Goal: Navigation & Orientation: Find specific page/section

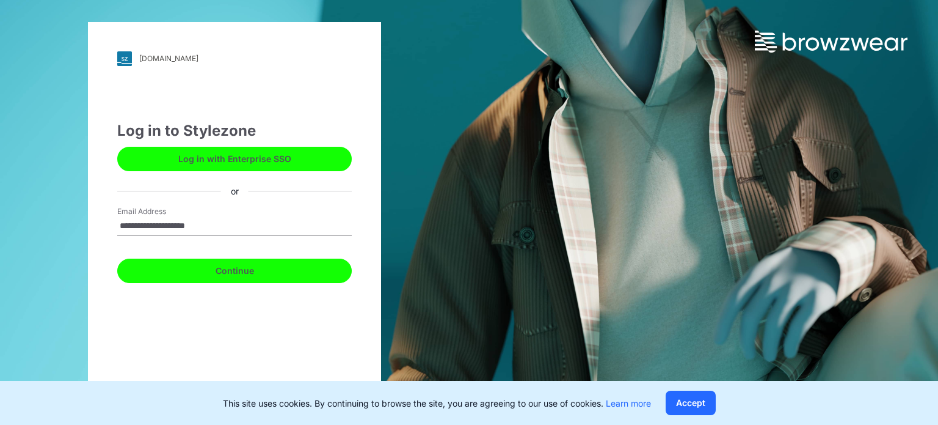
click at [204, 264] on button "Continue" at bounding box center [234, 270] width 235 height 24
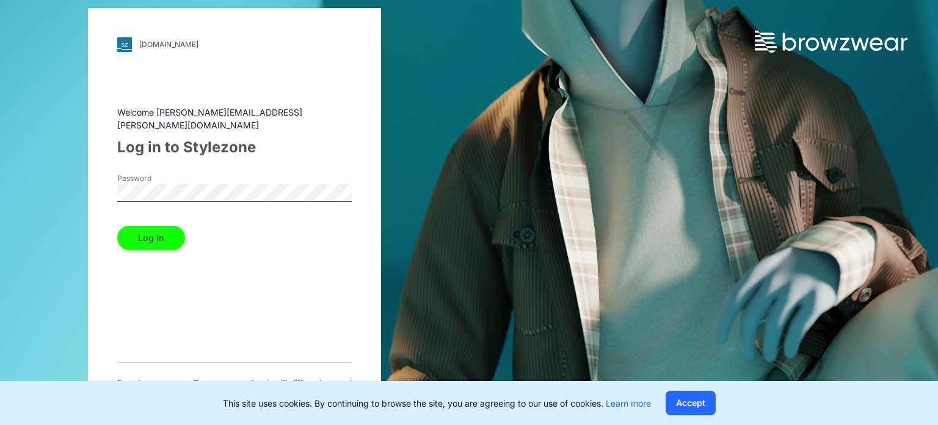
click at [157, 225] on button "Log in" at bounding box center [151, 237] width 68 height 24
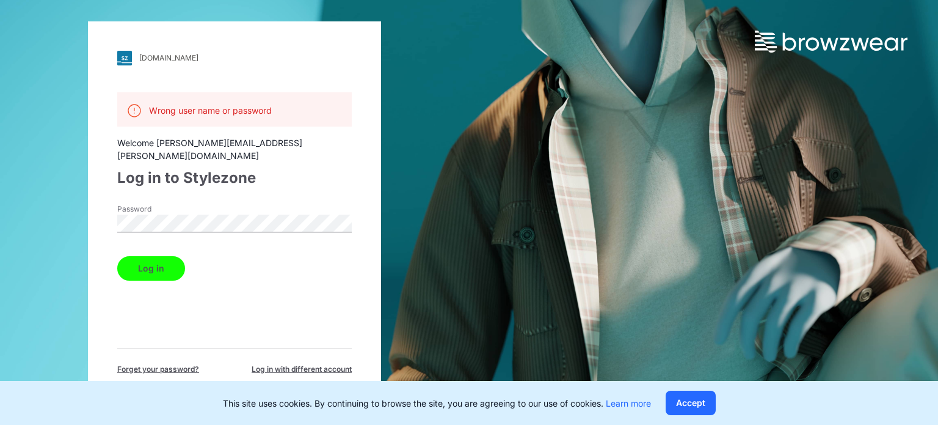
click at [0, 197] on div "[DOMAIN_NAME] Loading... Wrong user name or password Welcome [PERSON_NAME][EMAI…" at bounding box center [234, 212] width 469 height 425
click at [133, 257] on button "Log in" at bounding box center [151, 268] width 68 height 24
click at [117, 256] on button "Log in" at bounding box center [151, 268] width 68 height 24
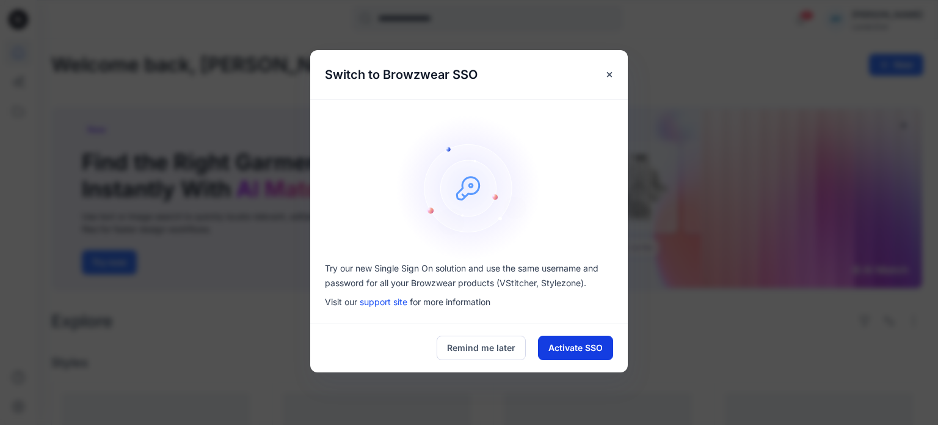
click at [582, 348] on button "Activate SSO" at bounding box center [575, 347] width 75 height 24
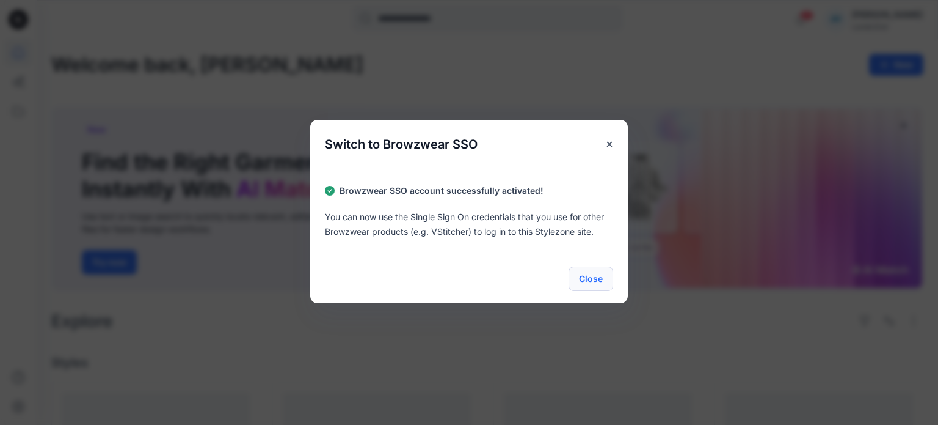
click at [590, 277] on button "Close" at bounding box center [591, 278] width 45 height 24
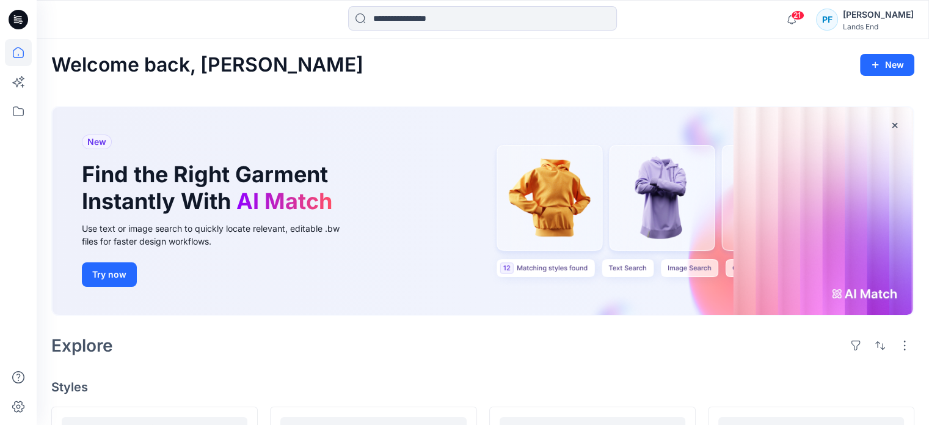
click at [17, 16] on icon at bounding box center [19, 20] width 20 height 20
click at [19, 119] on icon at bounding box center [18, 111] width 27 height 27
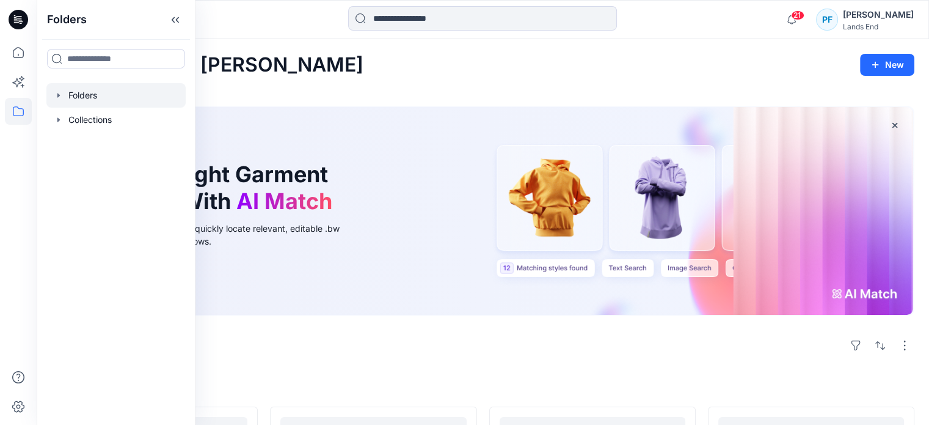
click at [63, 91] on icon "button" at bounding box center [59, 95] width 10 height 10
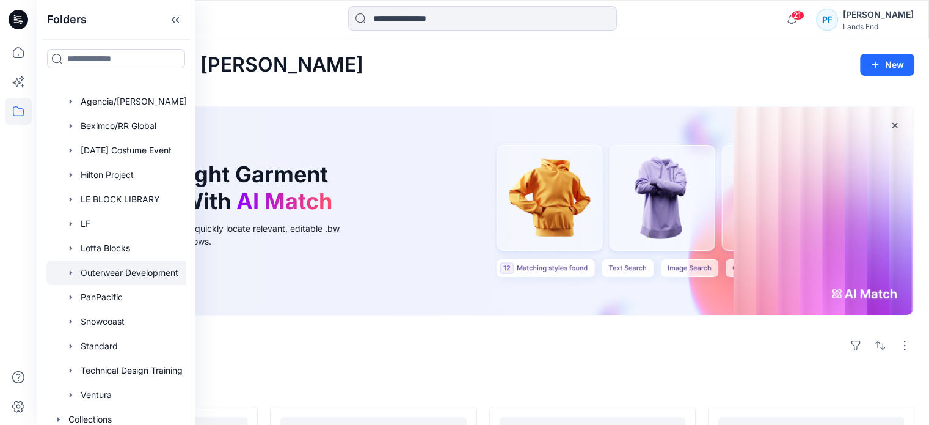
scroll to position [27, 0]
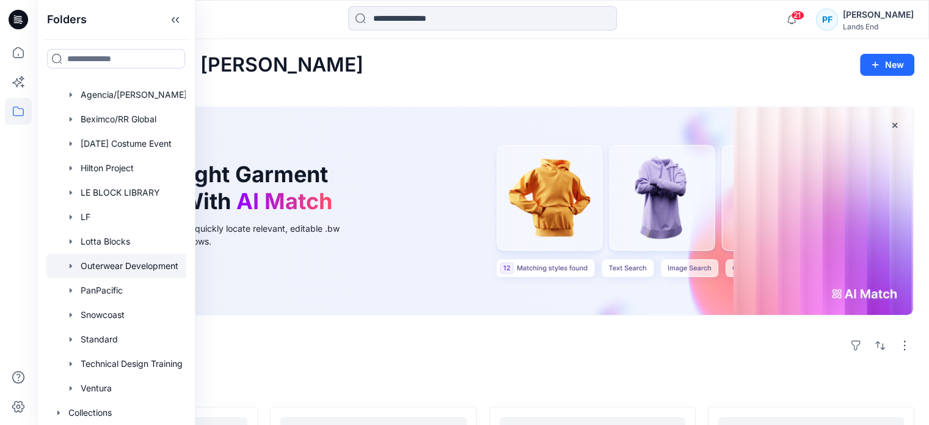
click at [68, 261] on icon "button" at bounding box center [71, 266] width 10 height 10
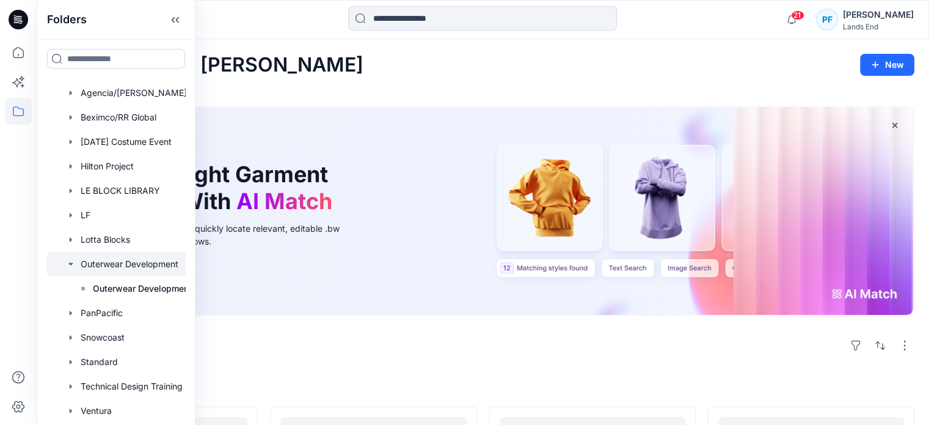
click at [68, 261] on icon "button" at bounding box center [71, 264] width 10 height 10
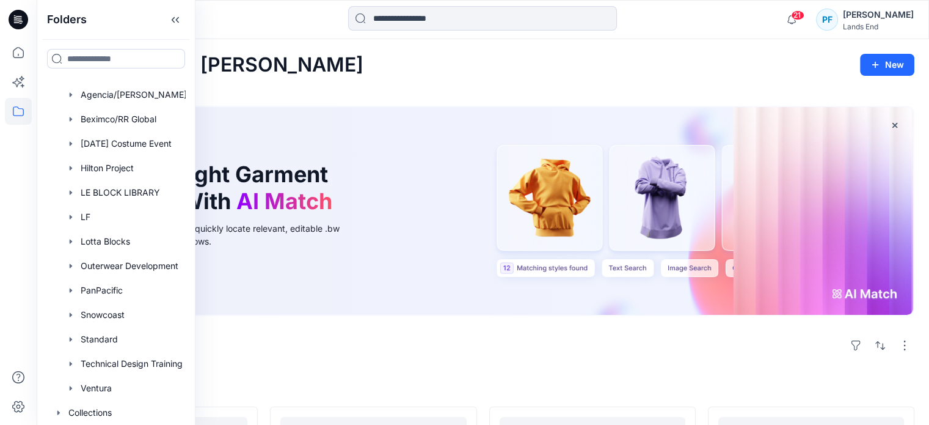
click at [886, 16] on div "[PERSON_NAME]" at bounding box center [878, 14] width 71 height 15
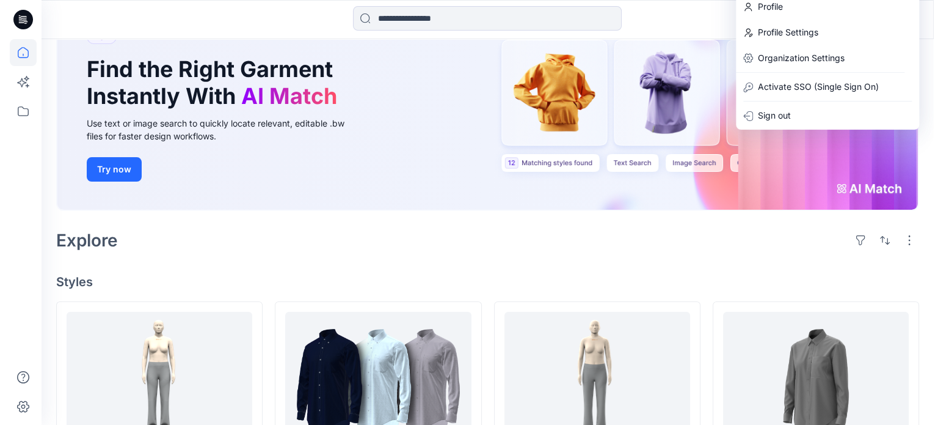
scroll to position [0, 0]
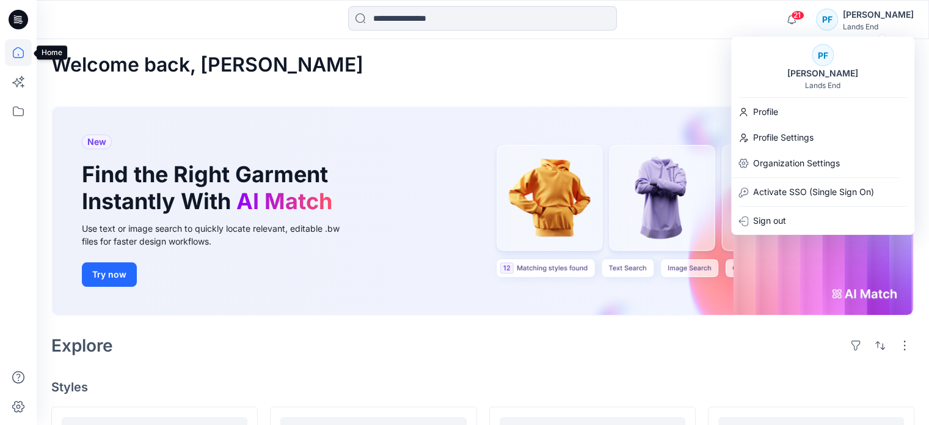
click at [19, 53] on icon at bounding box center [18, 52] width 27 height 27
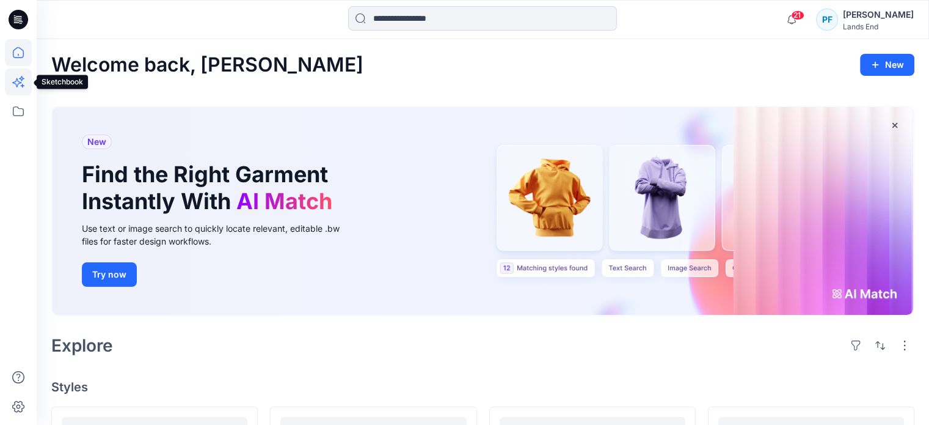
click at [15, 79] on icon at bounding box center [18, 81] width 27 height 27
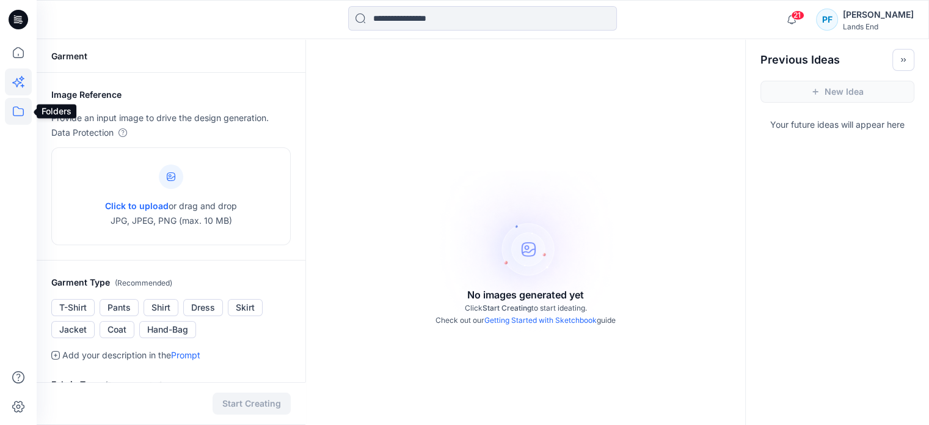
click at [17, 110] on icon at bounding box center [18, 111] width 27 height 27
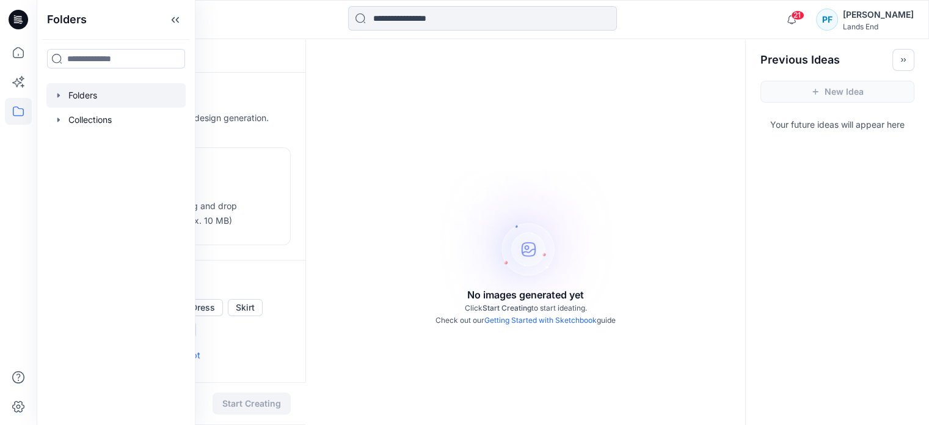
click at [66, 101] on div at bounding box center [115, 95] width 139 height 24
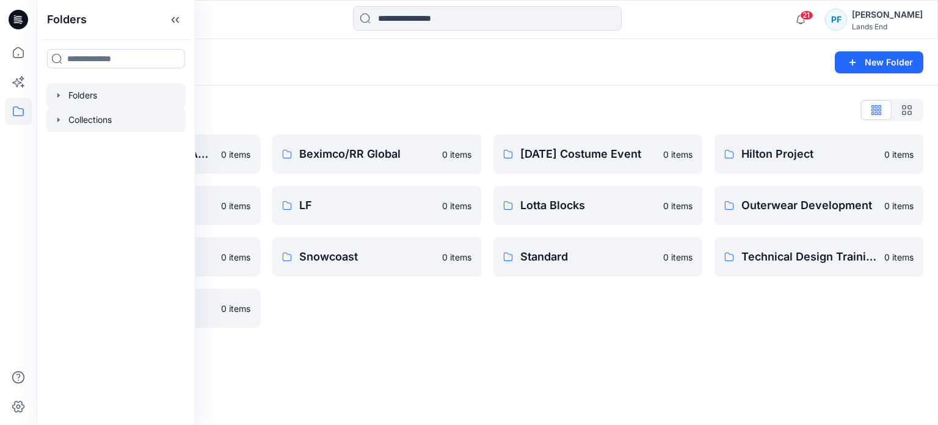
click at [89, 117] on div at bounding box center [115, 120] width 139 height 24
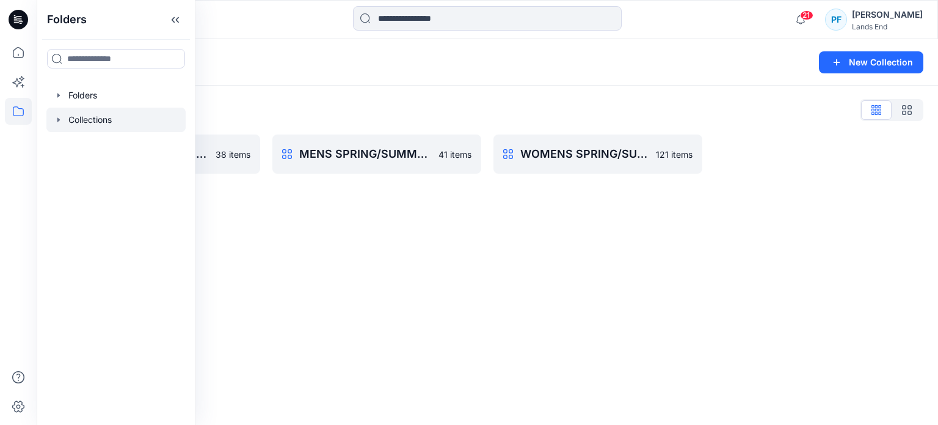
click at [228, 217] on div "Collections New Collection Collections List KIDS SPRING/SUMMER 24 38 items MENS…" at bounding box center [488, 231] width 902 height 385
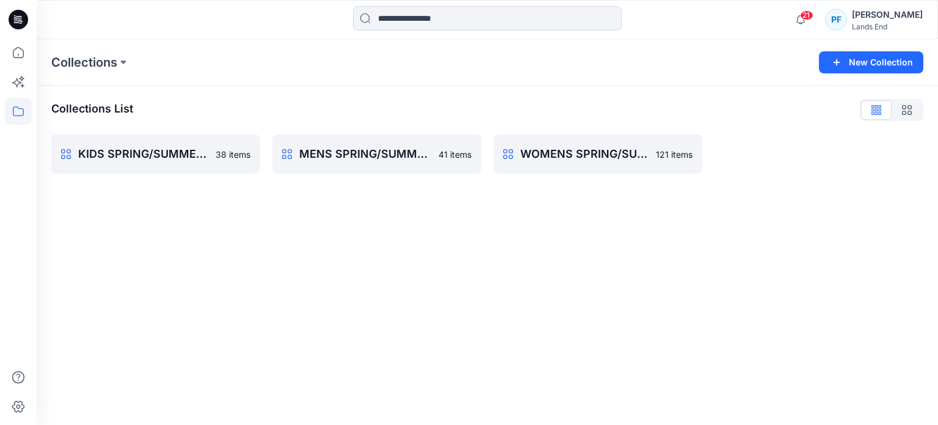
click at [914, 20] on div "[PERSON_NAME]" at bounding box center [887, 14] width 71 height 15
click at [594, 80] on div "Collections New Collection" at bounding box center [488, 62] width 902 height 46
